Goal: Check status: Check status

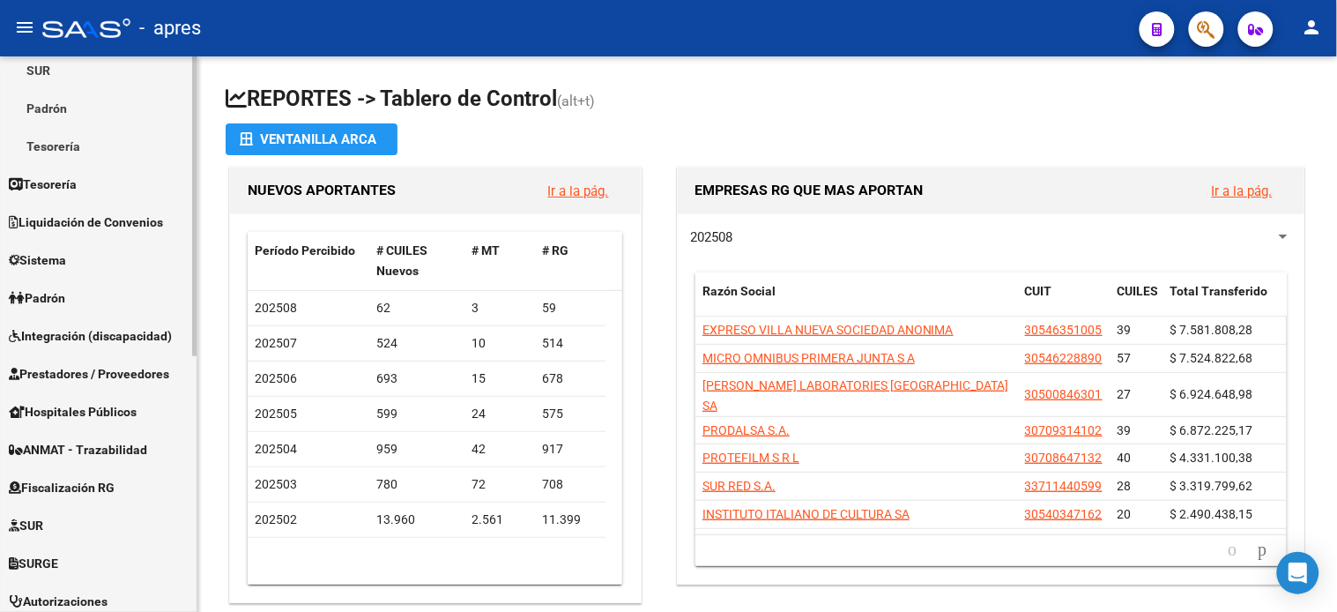
scroll to position [391, 0]
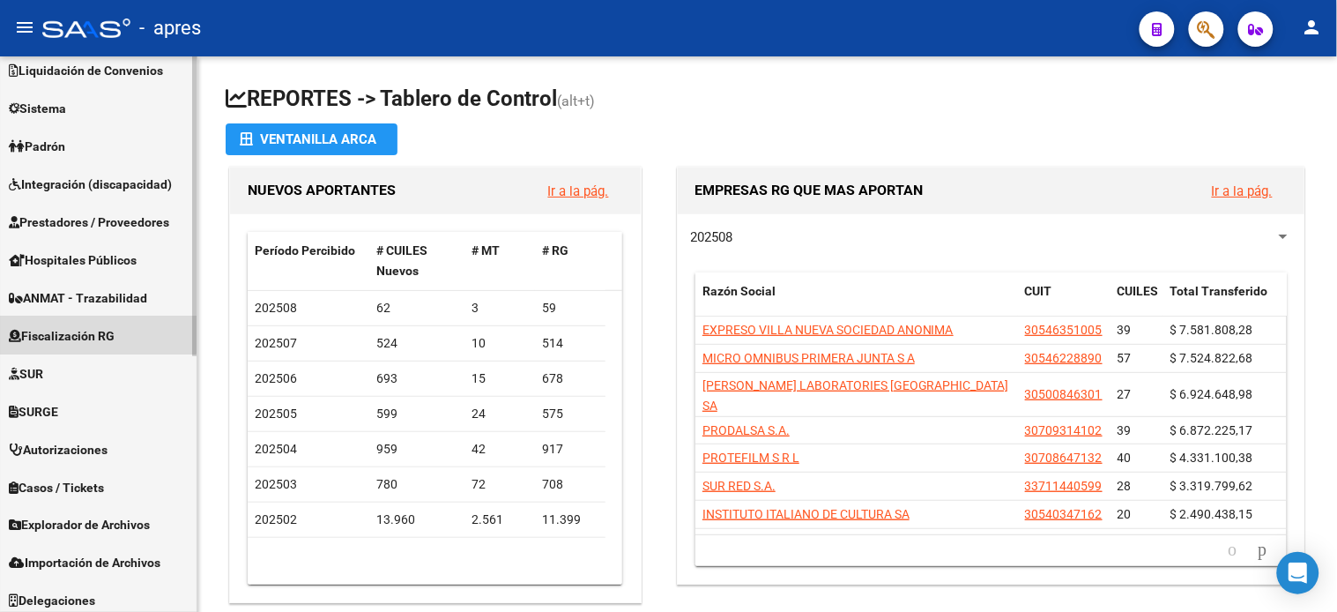
click at [80, 328] on span "Fiscalización RG" at bounding box center [62, 335] width 106 height 19
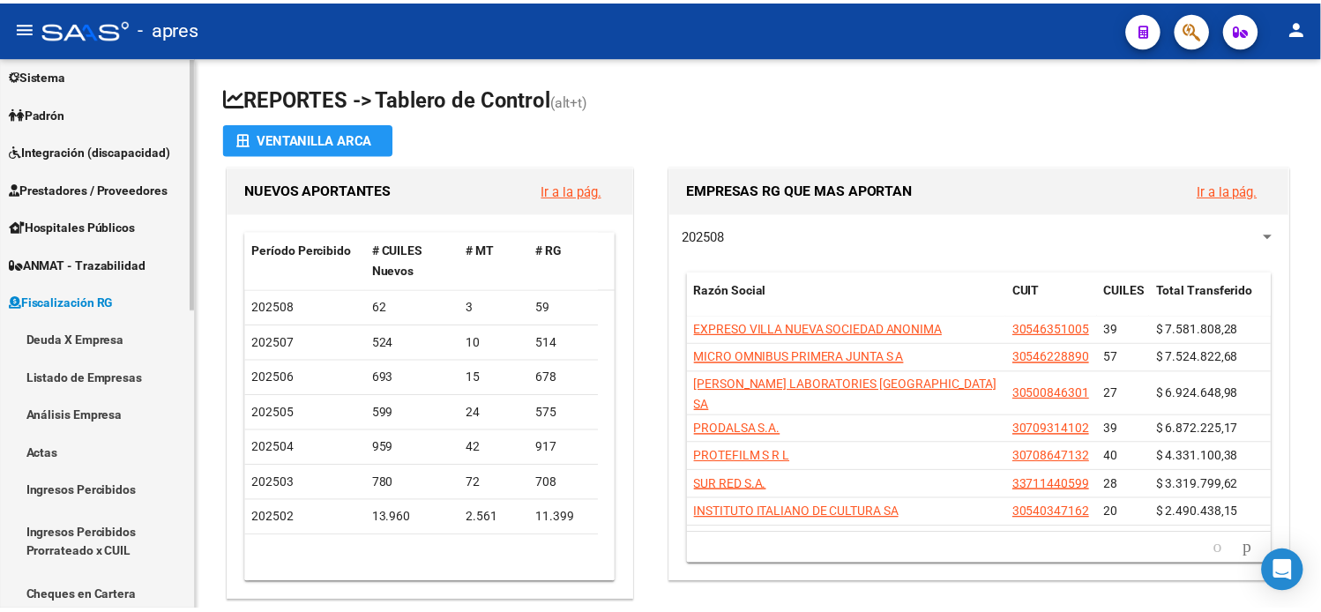
scroll to position [126, 0]
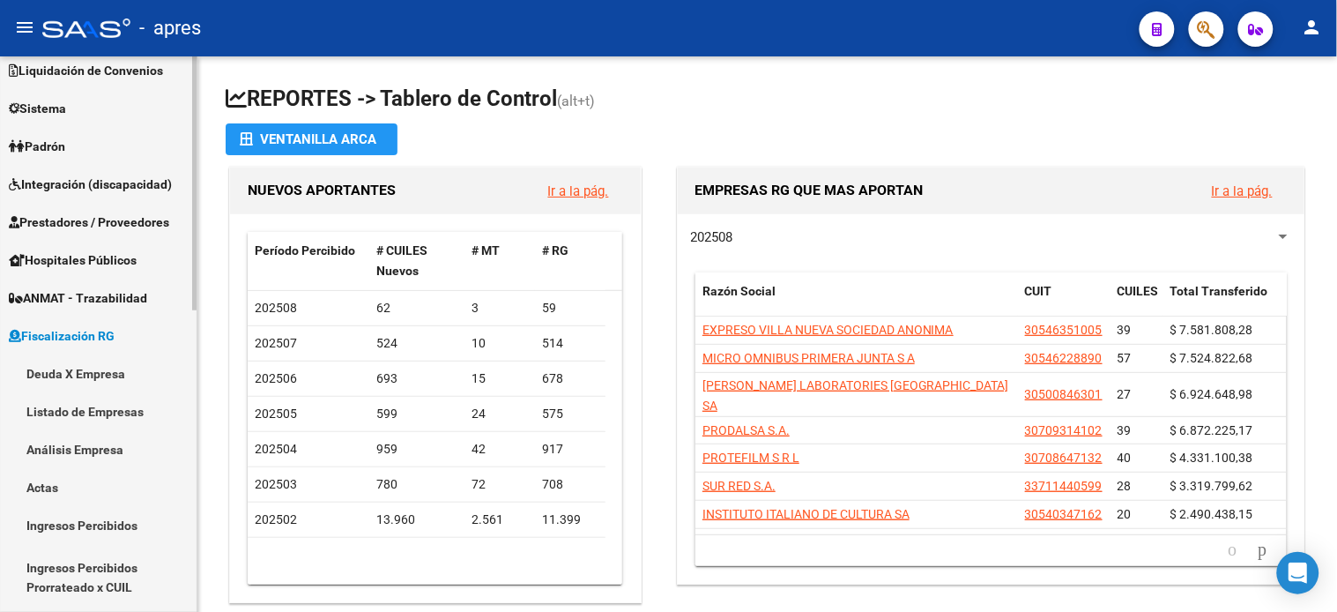
click at [101, 373] on link "Deuda X Empresa" at bounding box center [98, 373] width 197 height 38
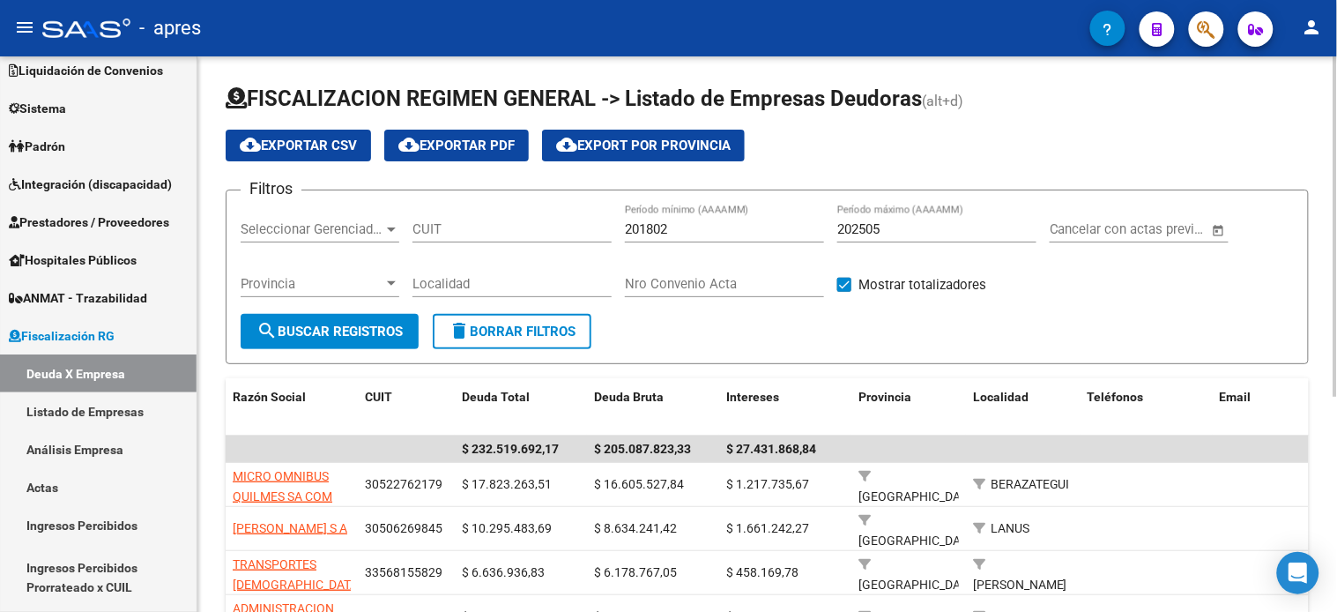
click at [451, 231] on input "CUIT" at bounding box center [512, 229] width 199 height 16
paste input "30-51901437-4"
type input "30-51901437-4"
click at [908, 235] on input "202505" at bounding box center [937, 229] width 199 height 16
type input "202506"
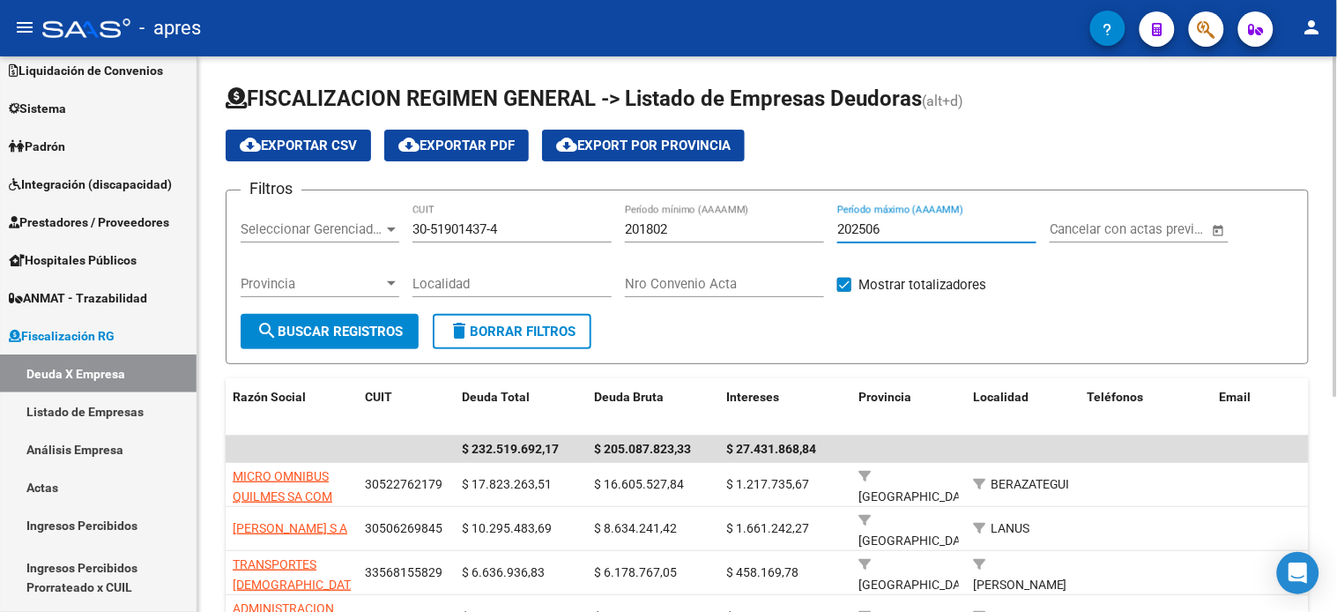
click at [335, 328] on span "search Buscar Registros" at bounding box center [330, 332] width 146 height 16
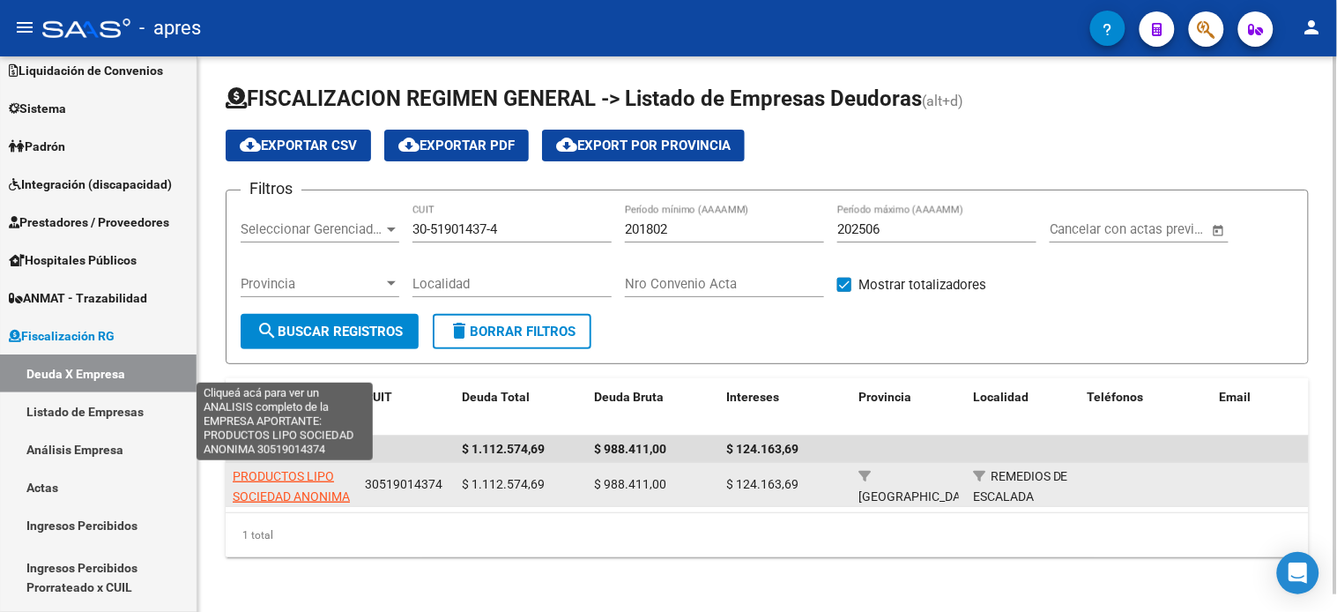
click at [298, 480] on span "PRODUCTOS LIPO SOCIEDAD ANONIMA" at bounding box center [291, 486] width 117 height 34
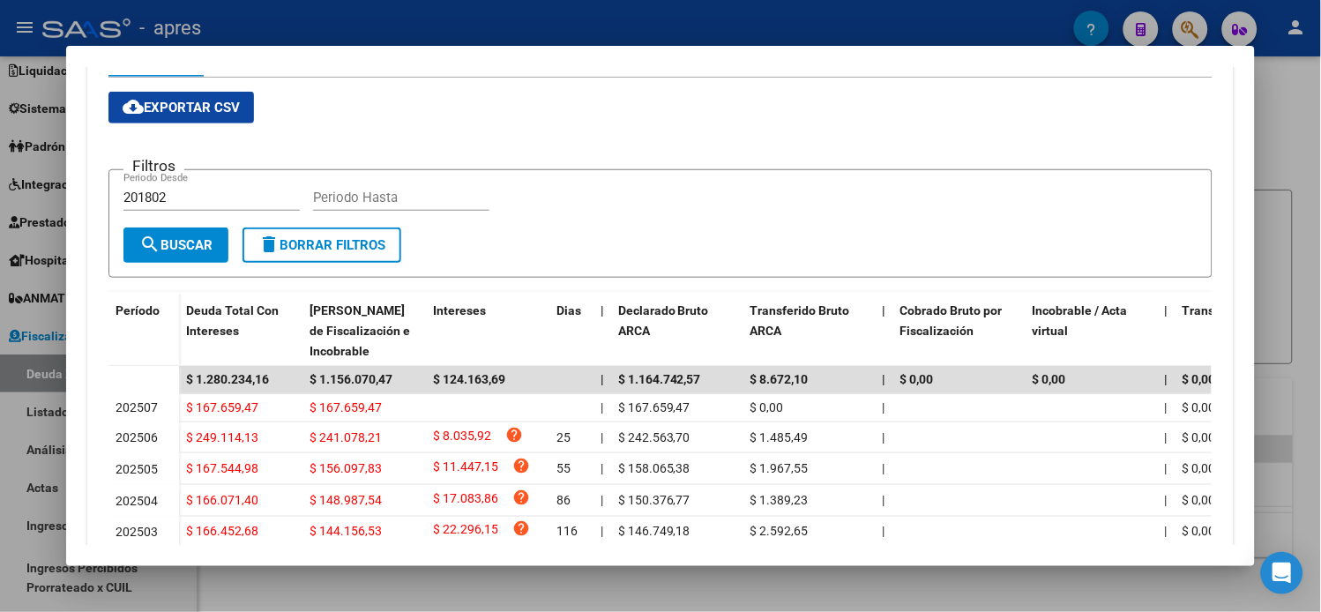
scroll to position [65, 0]
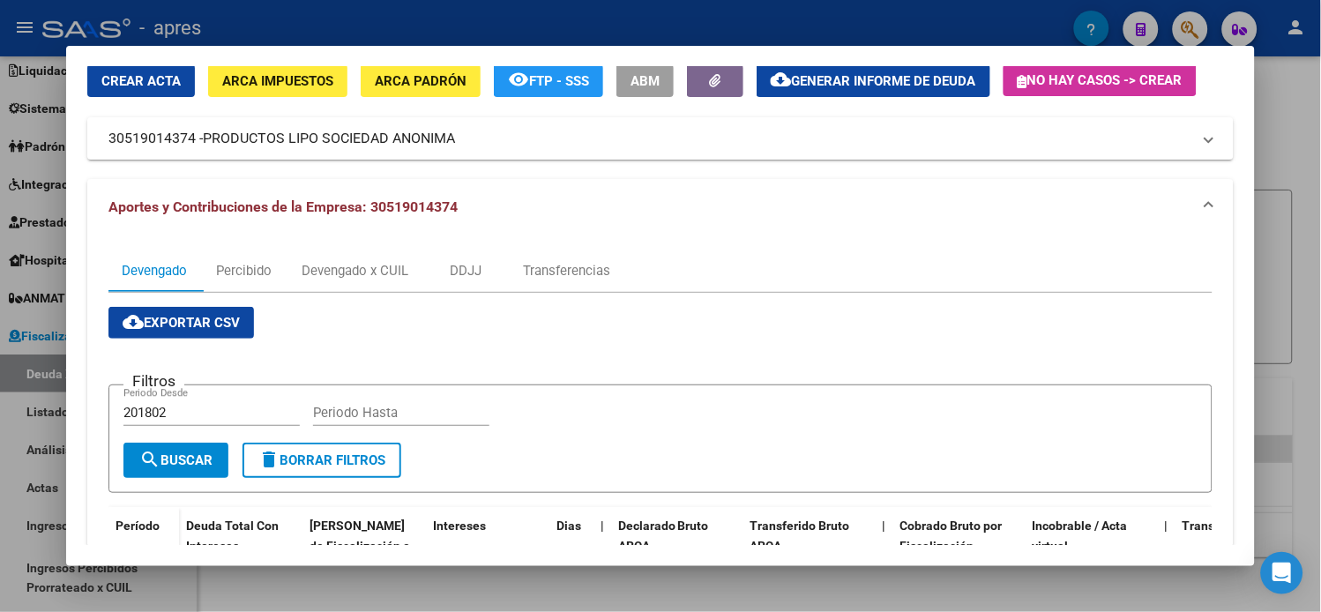
click at [935, 76] on span "Generar informe de deuda" at bounding box center [884, 81] width 184 height 16
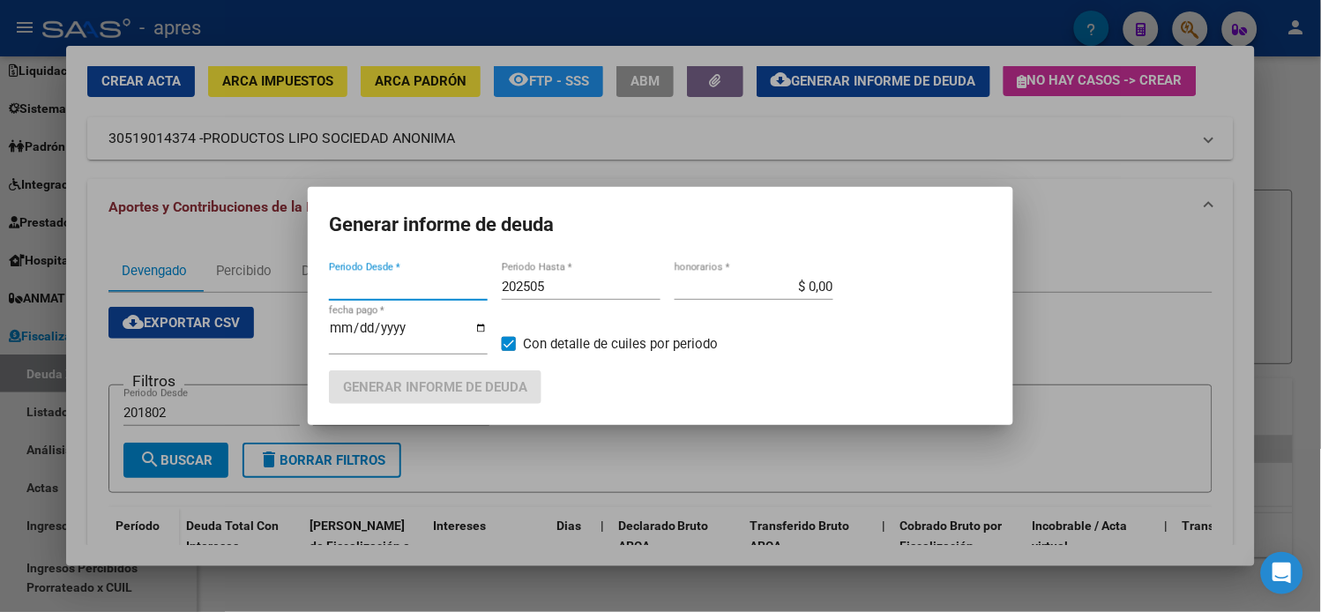
type input "201802"
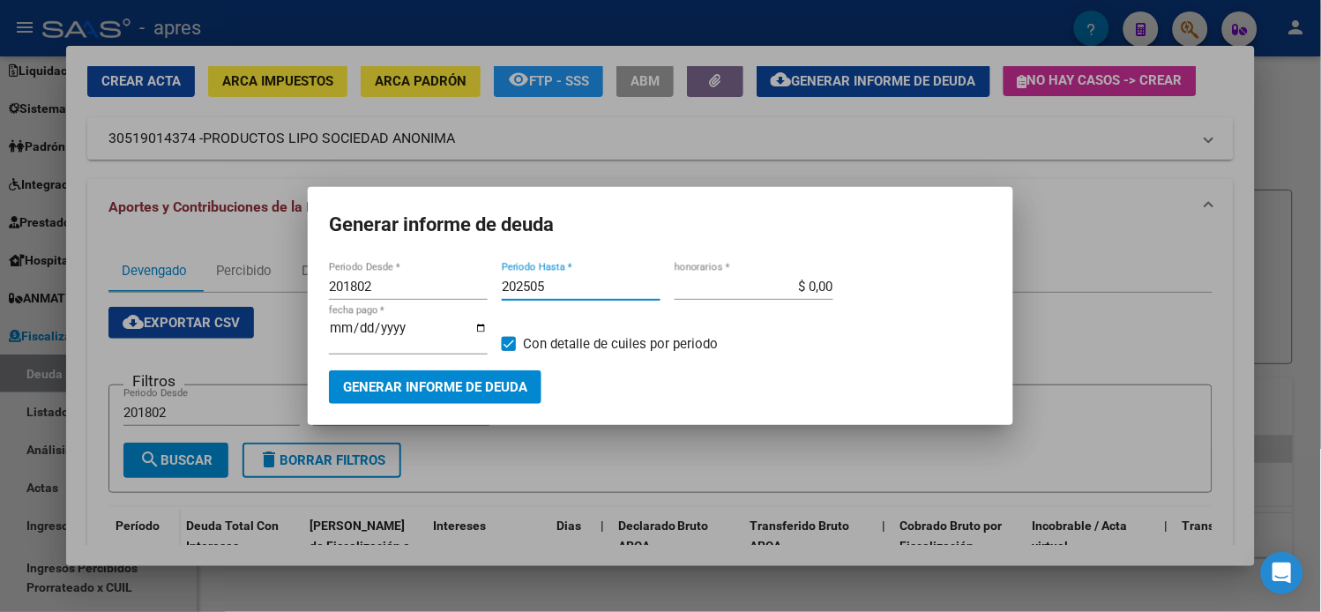
click at [562, 284] on input "202505" at bounding box center [581, 287] width 159 height 16
type input "202506"
click at [492, 388] on span "Generar informe de deuda" at bounding box center [435, 388] width 184 height 16
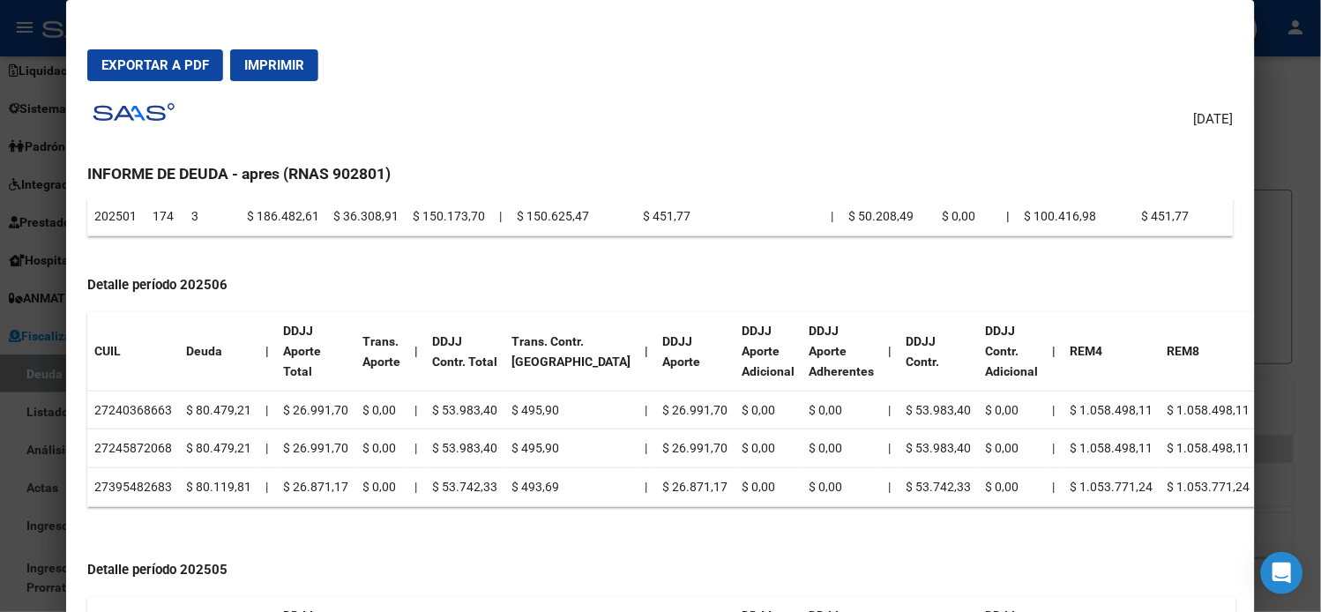
scroll to position [489, 0]
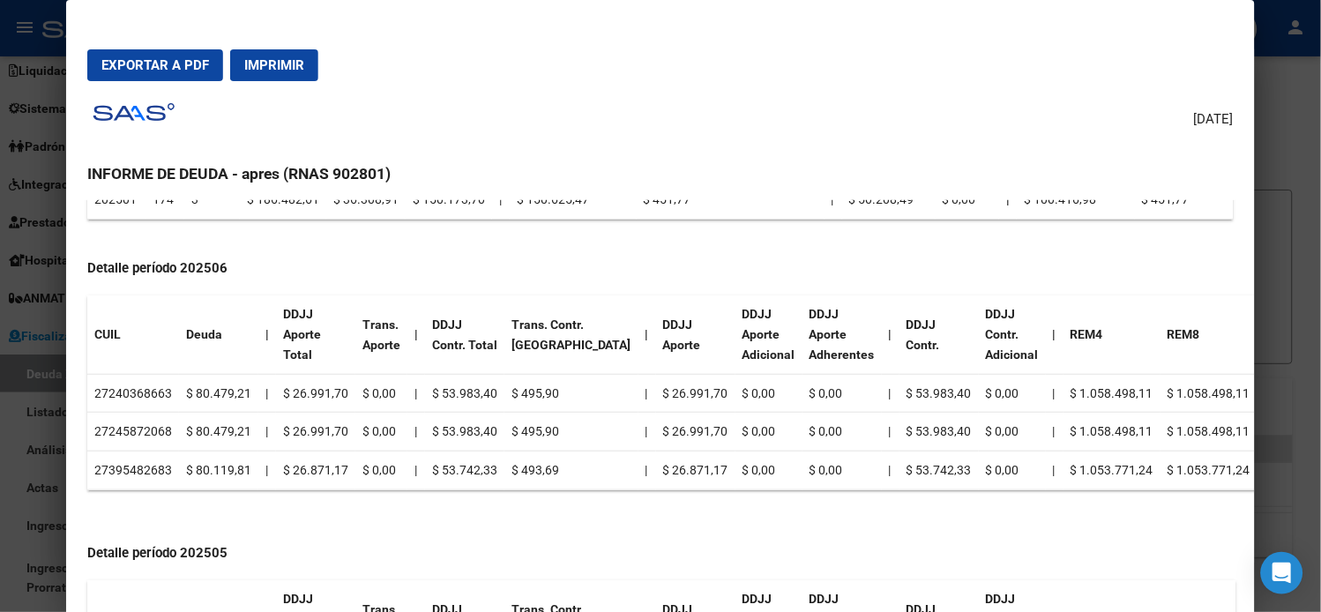
drag, startPoint x: 101, startPoint y: 388, endPoint x: 155, endPoint y: 391, distance: 53.9
click at [155, 391] on td "27240368663" at bounding box center [133, 393] width 92 height 39
click at [143, 402] on td "27240368663" at bounding box center [133, 393] width 92 height 39
click at [130, 392] on td "27240368663" at bounding box center [133, 393] width 92 height 39
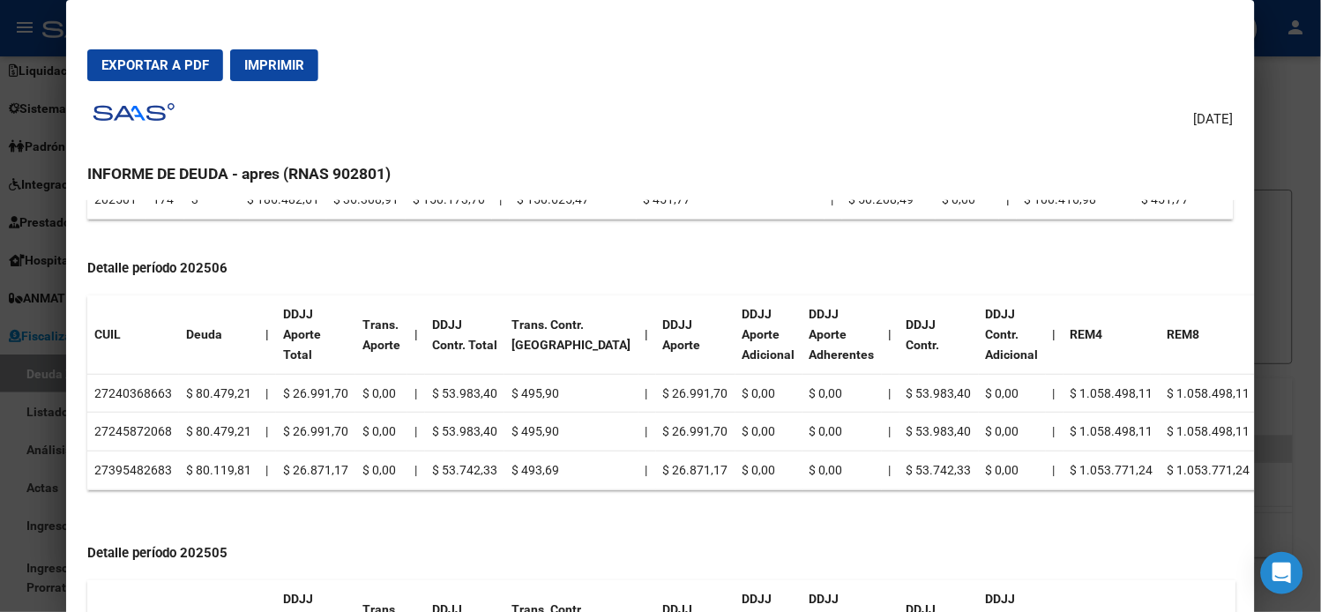
copy td "27240368663"
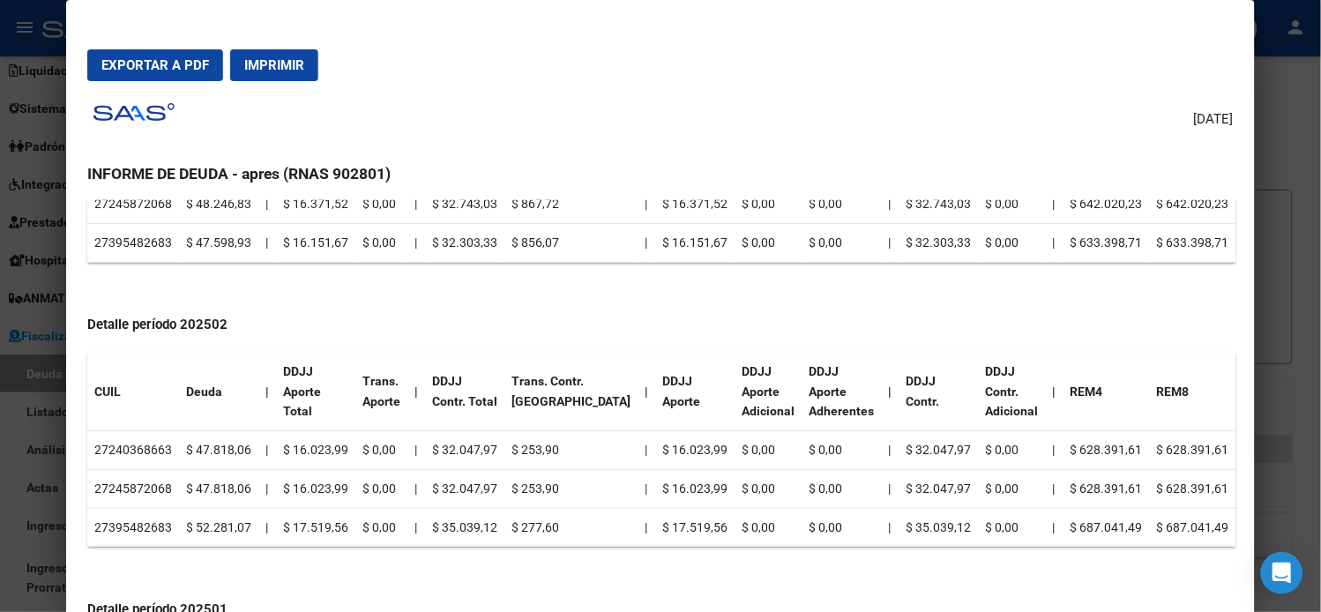
scroll to position [1796, 0]
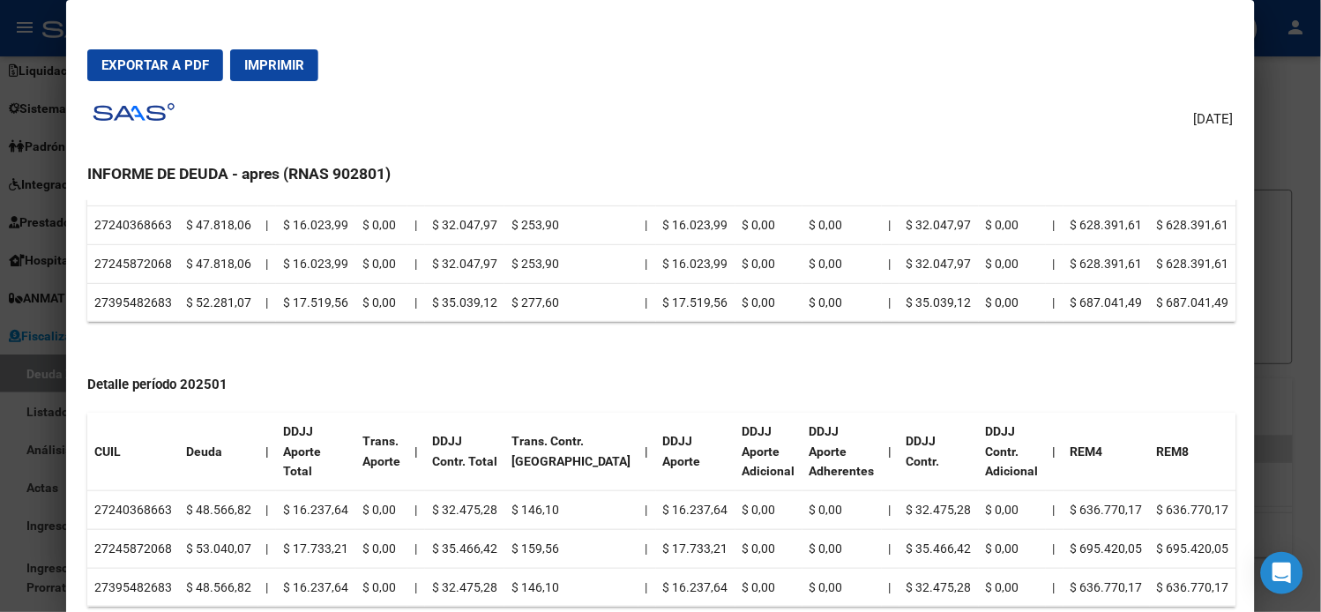
click at [126, 512] on td "27240368663" at bounding box center [133, 510] width 92 height 39
copy td "27240368663"
click at [355, 437] on th "Trans. Aporte" at bounding box center [381, 452] width 52 height 78
click at [542, 509] on td "$ 146,10" at bounding box center [571, 510] width 134 height 39
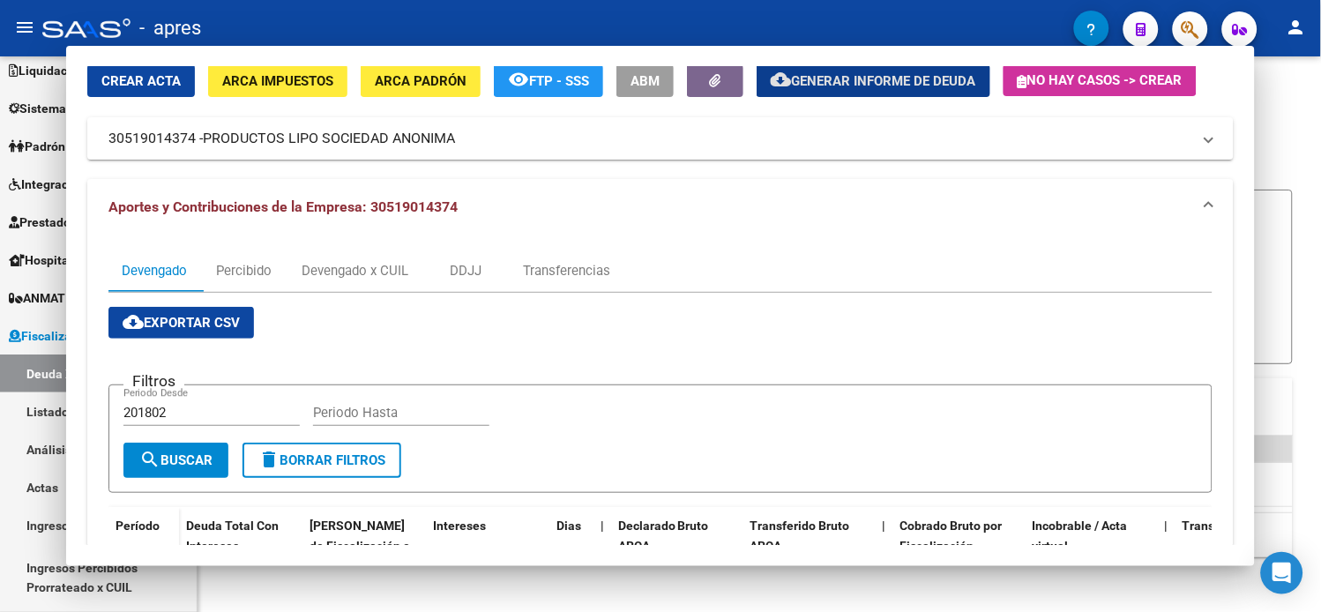
scroll to position [63, 0]
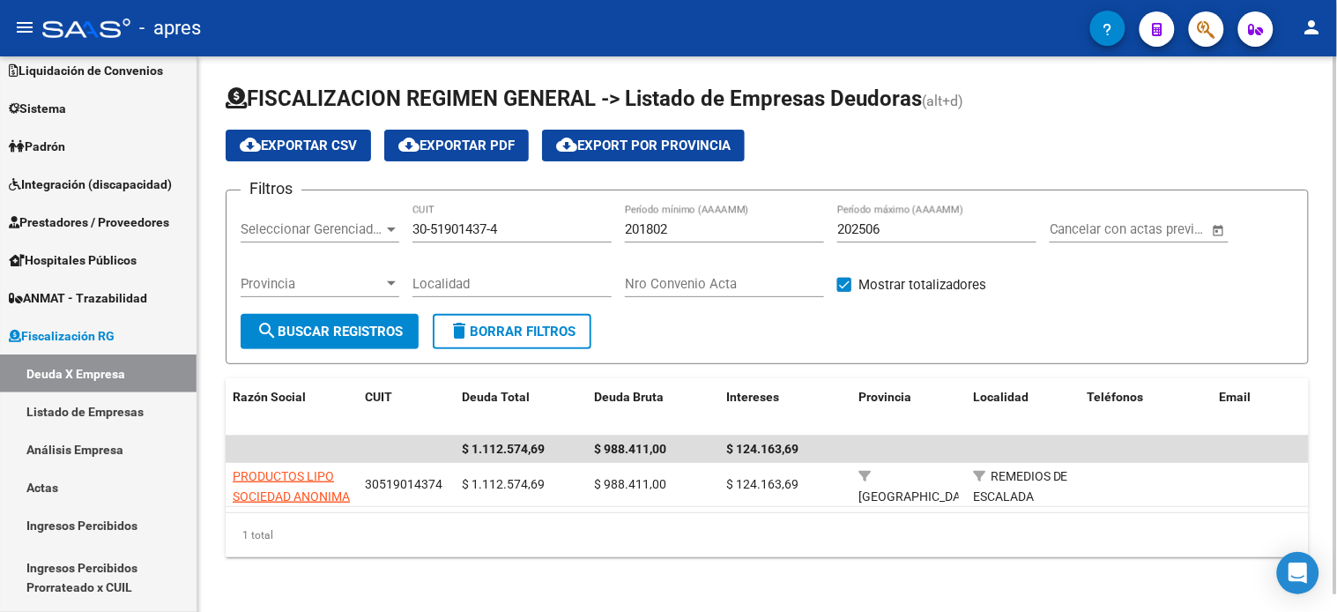
click at [490, 235] on input "30-51901437-4" at bounding box center [512, 229] width 199 height 16
paste input "3-70721478-9"
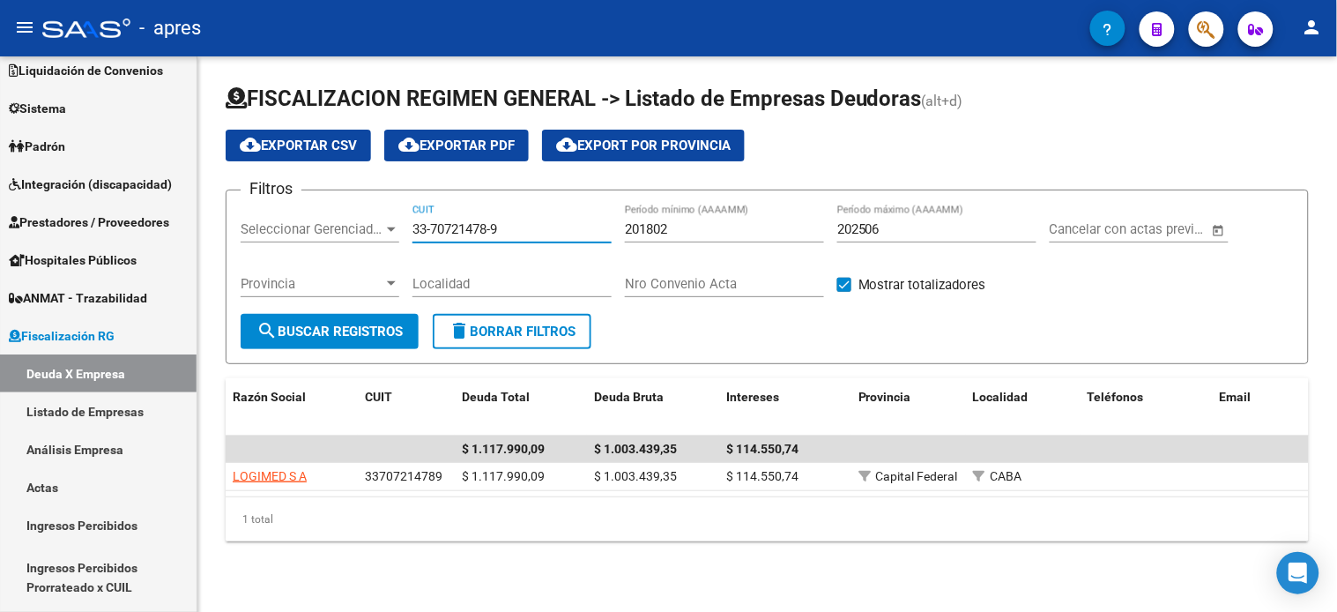
type input "33-70721478-9"
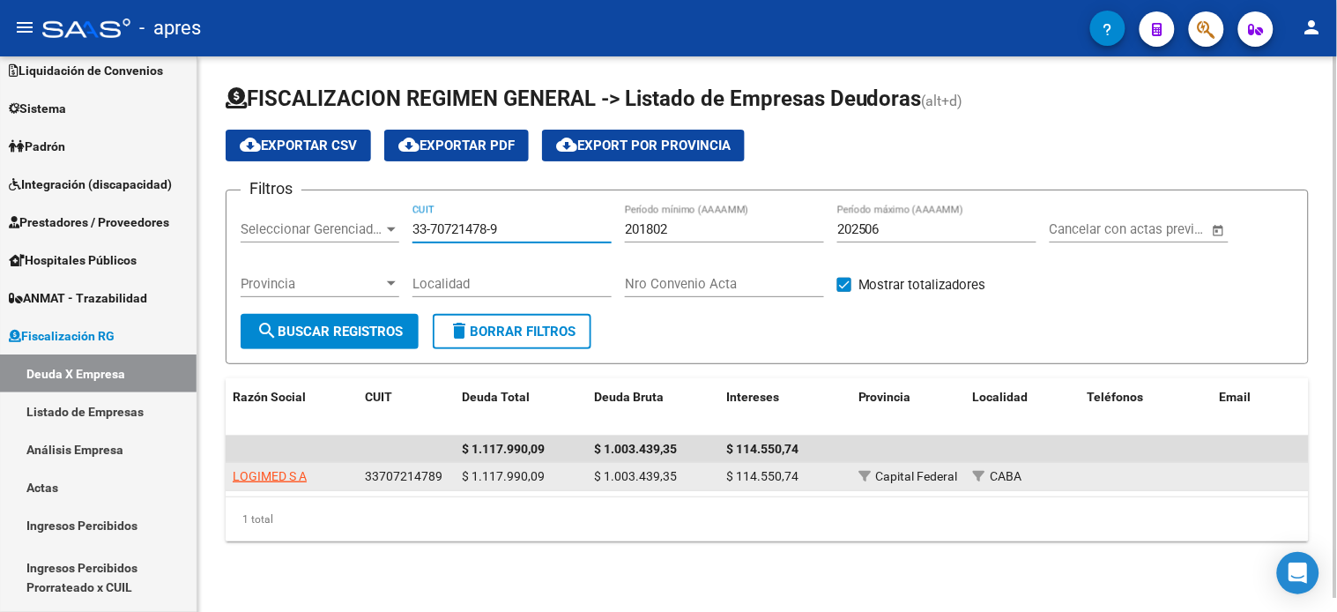
click at [288, 473] on span "LOGIMED S A" at bounding box center [270, 476] width 74 height 14
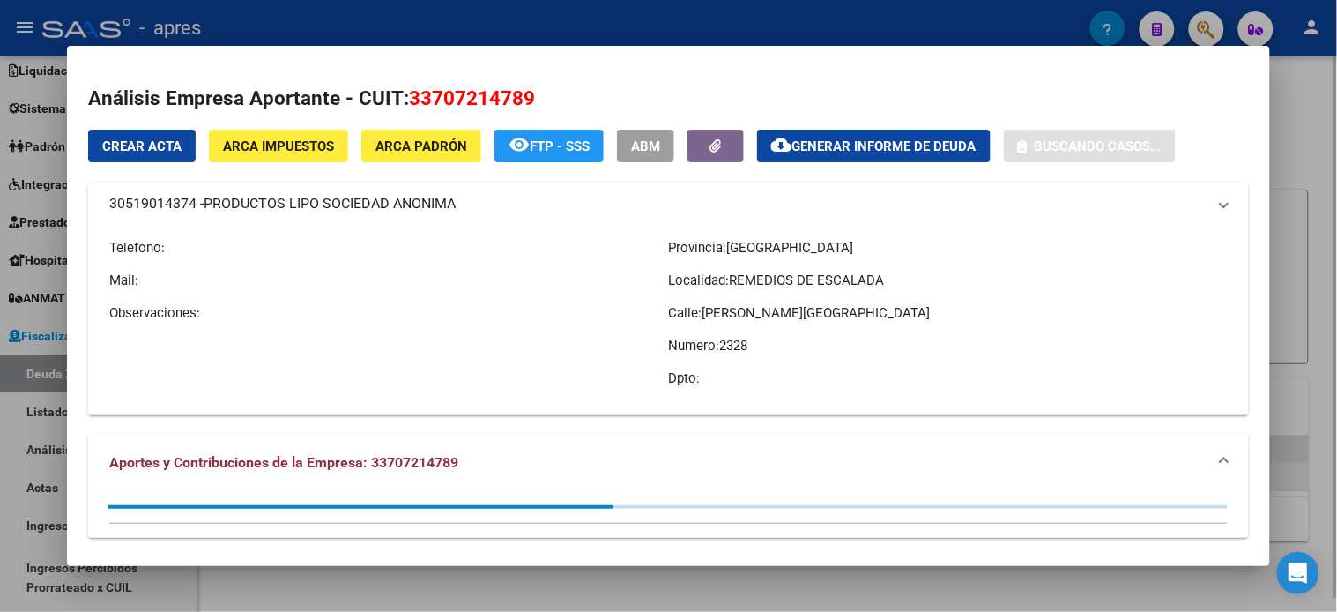
type textarea "33707214789"
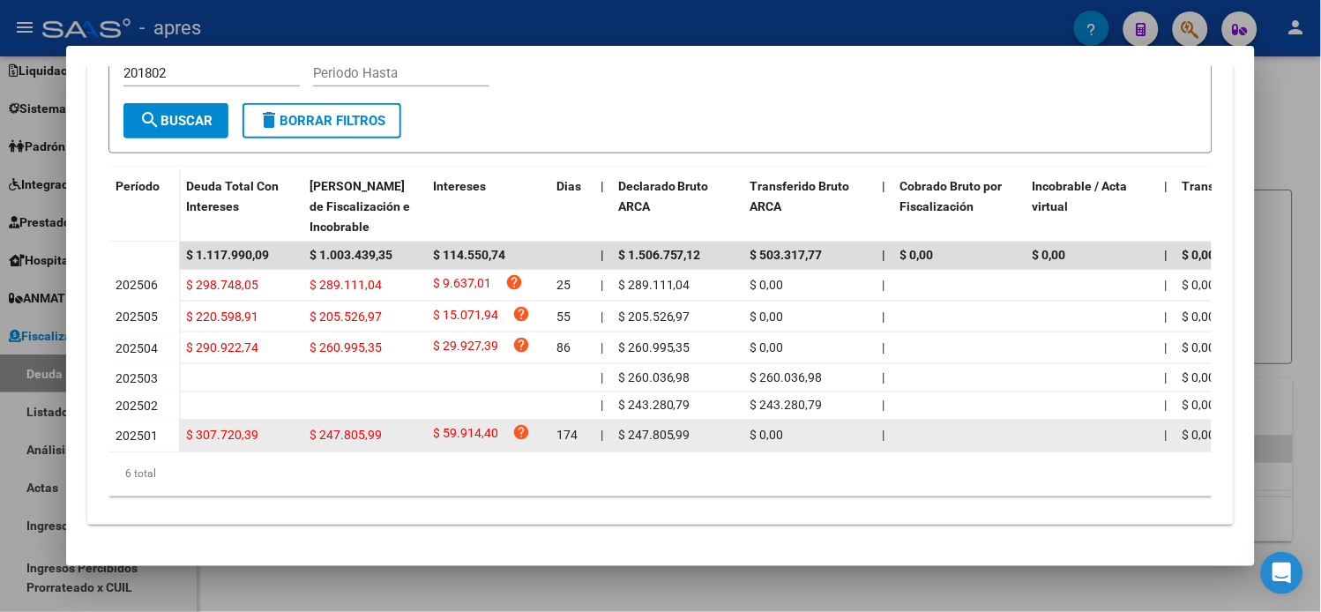
scroll to position [225, 0]
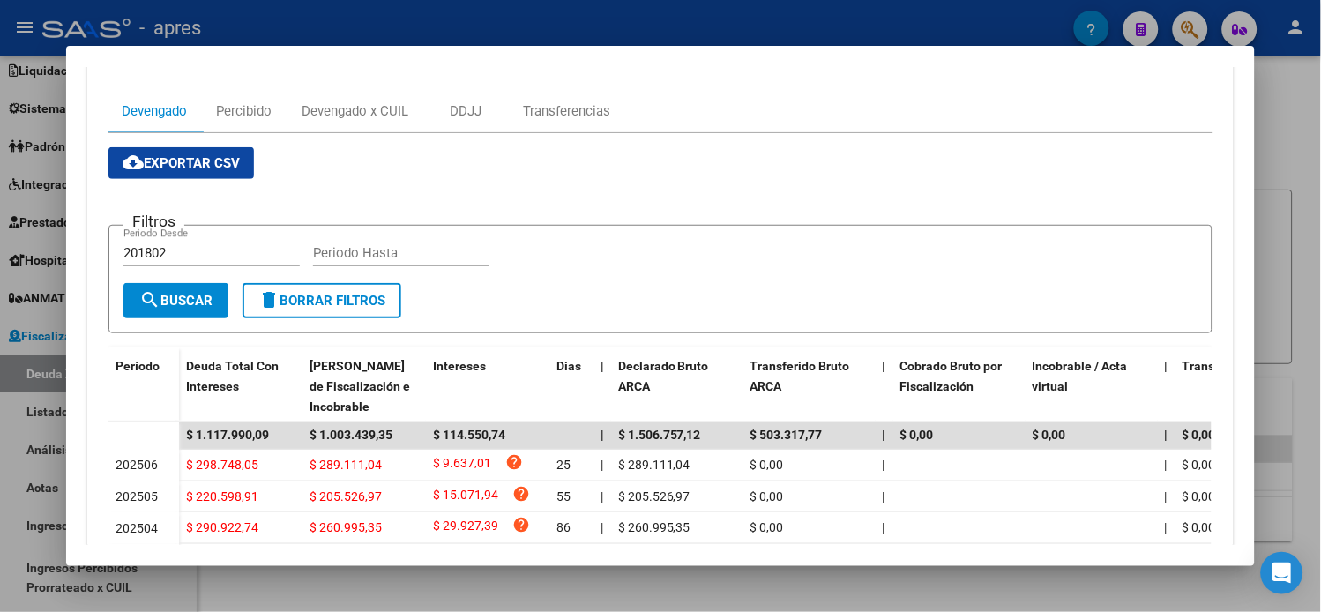
click at [355, 245] on input "Periodo Hasta" at bounding box center [401, 253] width 176 height 16
type input "202506"
click at [188, 294] on span "search Buscar" at bounding box center [175, 301] width 73 height 16
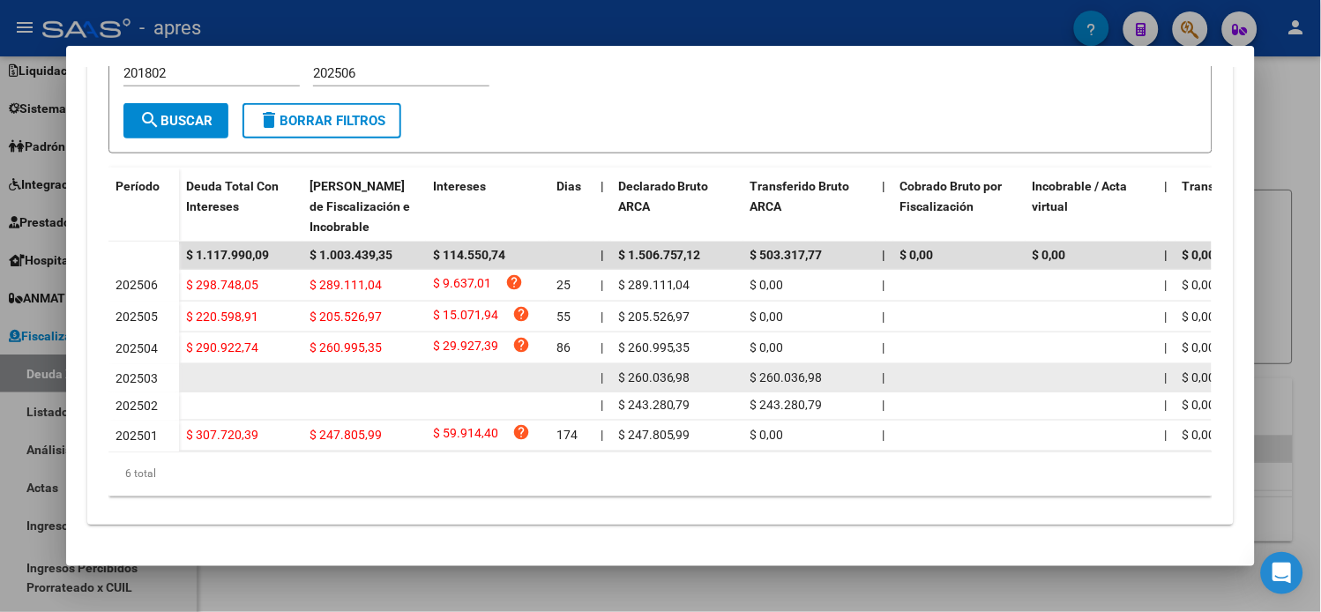
scroll to position [0, 0]
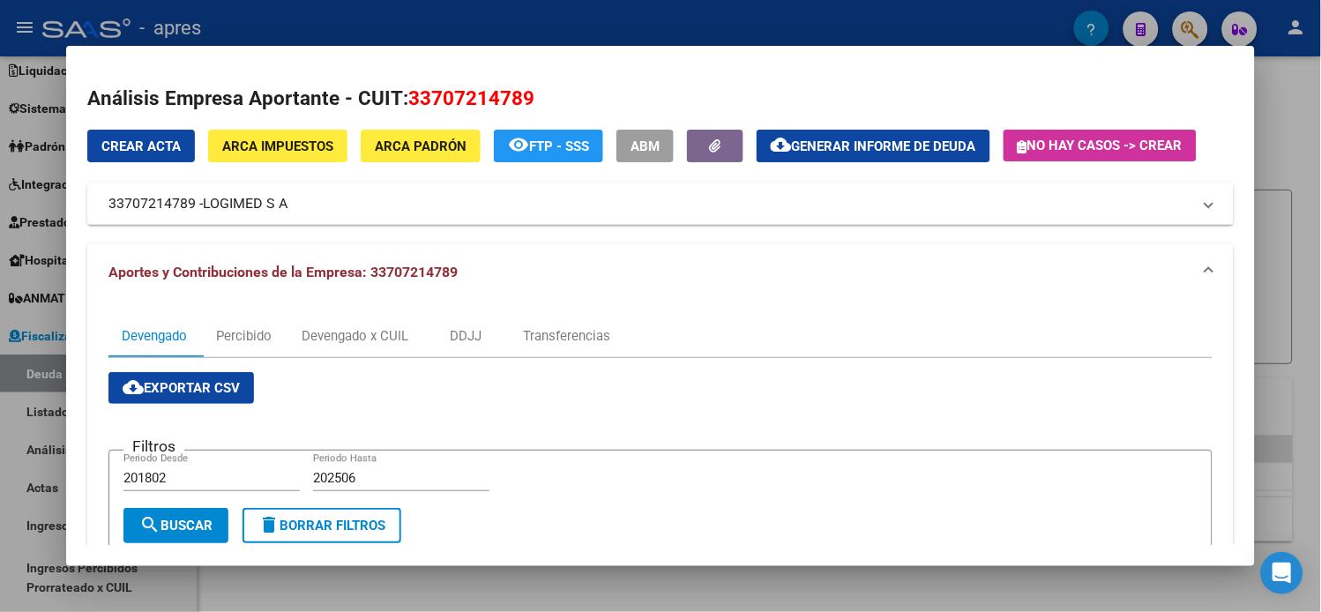
click at [918, 126] on div "Análisis Empresa Aportante - CUIT: 33707214789 Crear Acta ARCA Impuestos ARCA P…" at bounding box center [660, 517] width 1146 height 866
click at [903, 138] on span "Generar informe de deuda" at bounding box center [884, 146] width 184 height 16
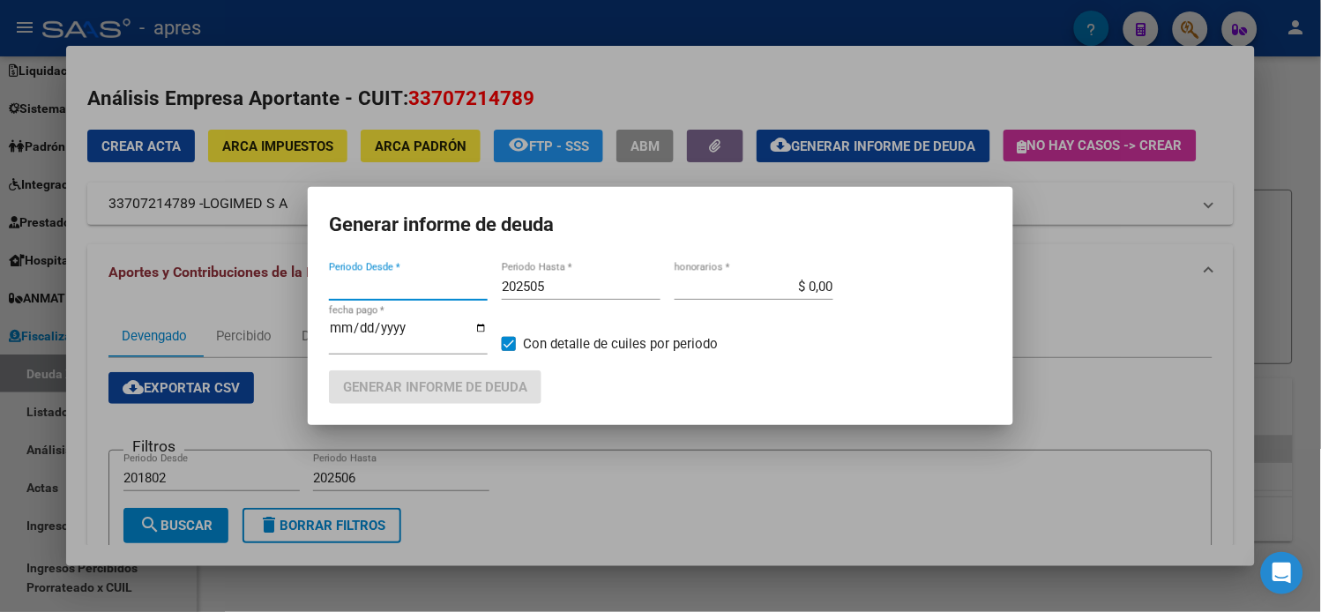
type input "201802"
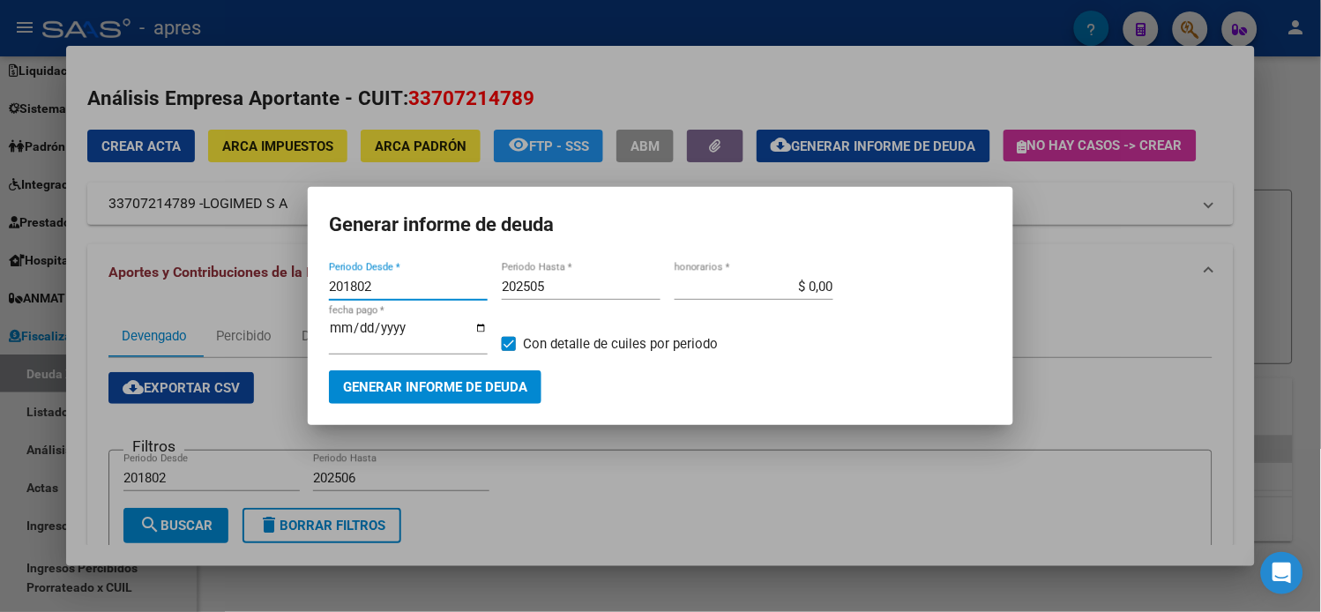
click at [602, 289] on input "202505" at bounding box center [581, 287] width 159 height 16
click at [570, 291] on input "202505" at bounding box center [581, 287] width 159 height 16
type input "202506"
click at [511, 395] on button "Generar informe de deuda" at bounding box center [435, 386] width 212 height 33
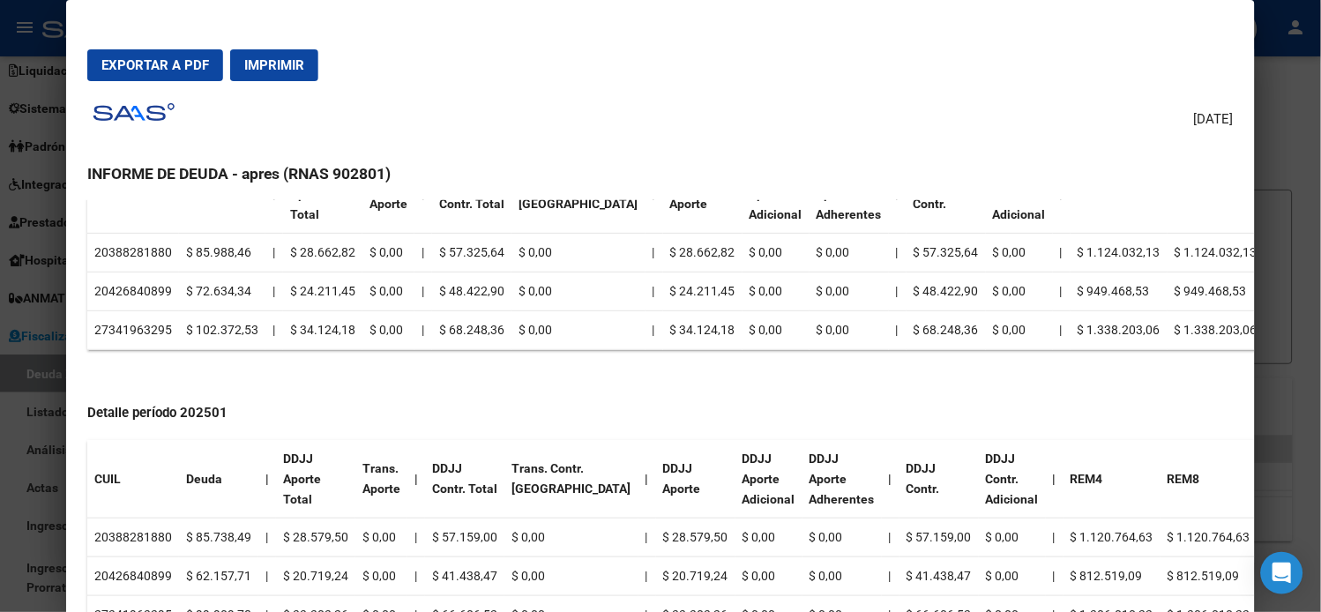
scroll to position [1188, 0]
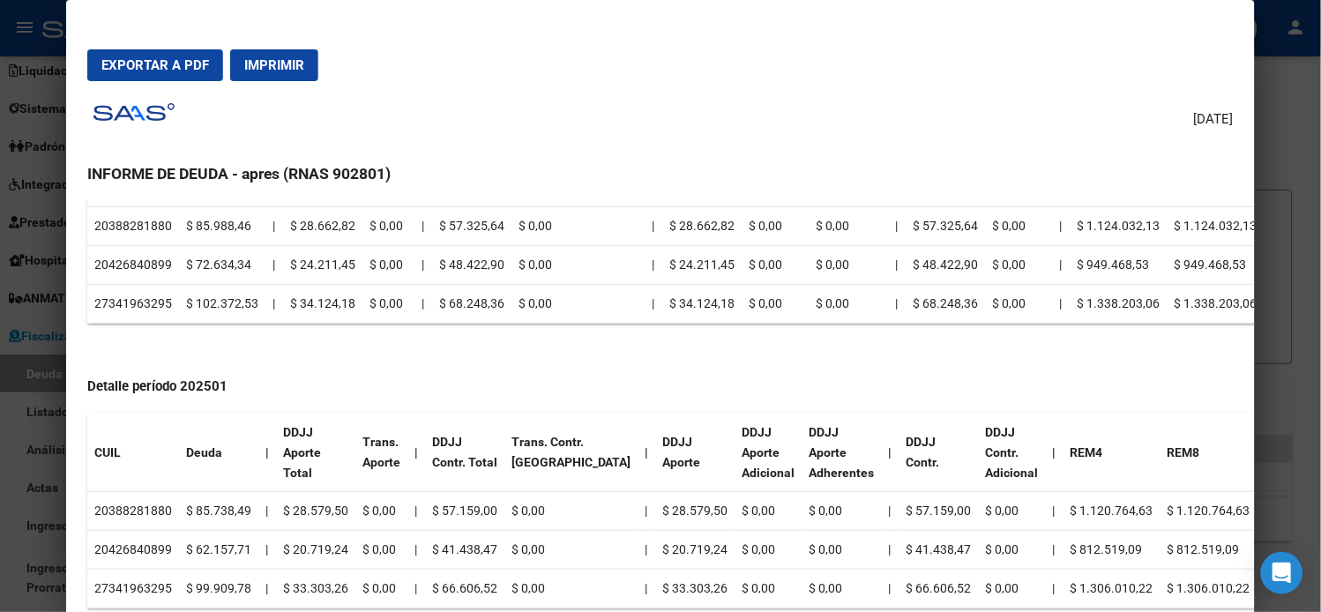
click at [130, 509] on td "20388281880" at bounding box center [133, 511] width 92 height 39
copy td "20388281880"
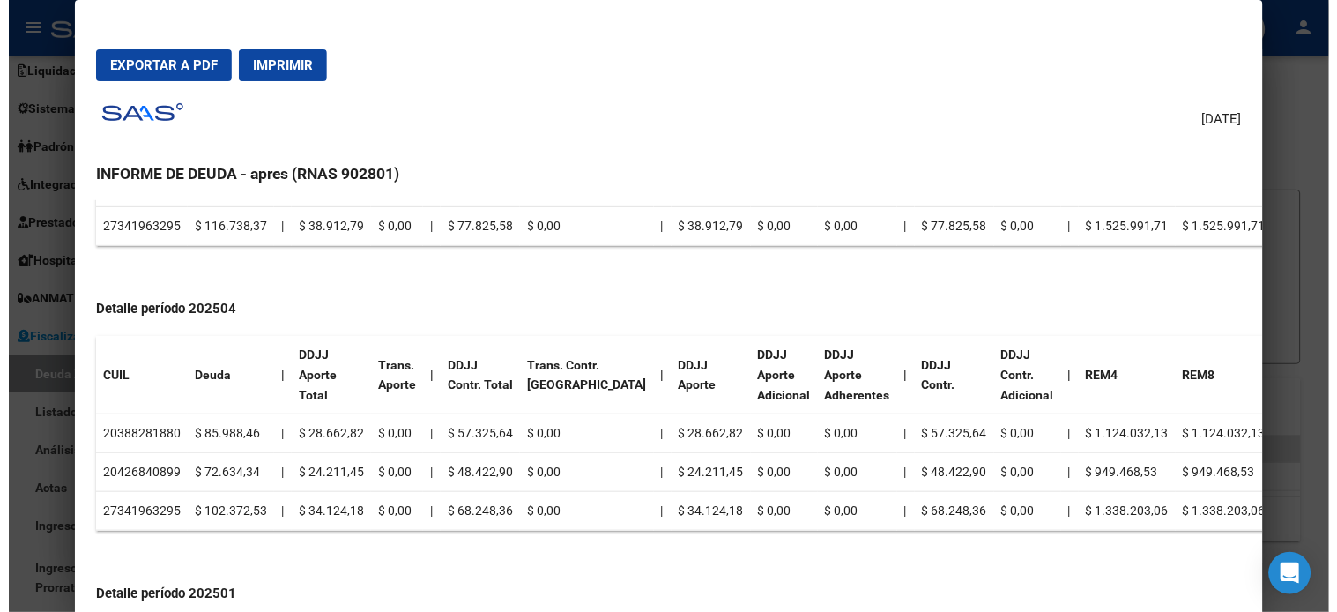
scroll to position [895, 0]
